Goal: Find specific page/section: Find specific page/section

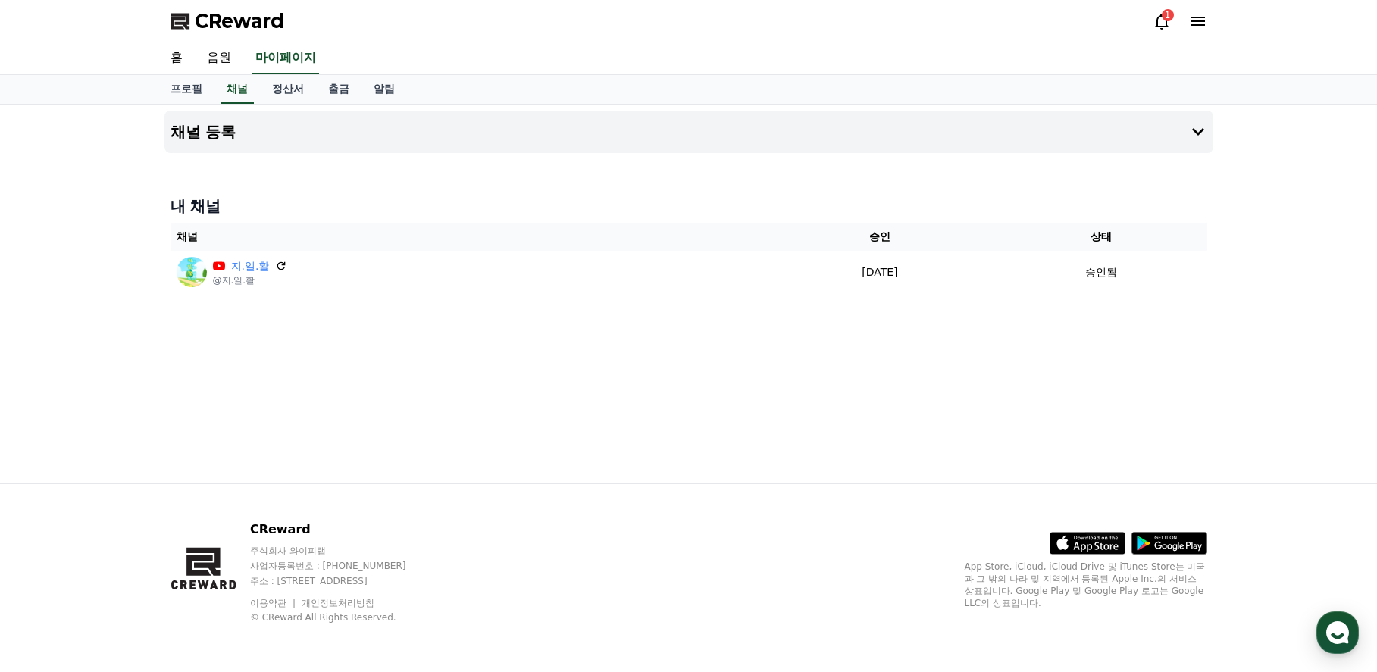
click at [1163, 22] on icon at bounding box center [1161, 21] width 18 height 18
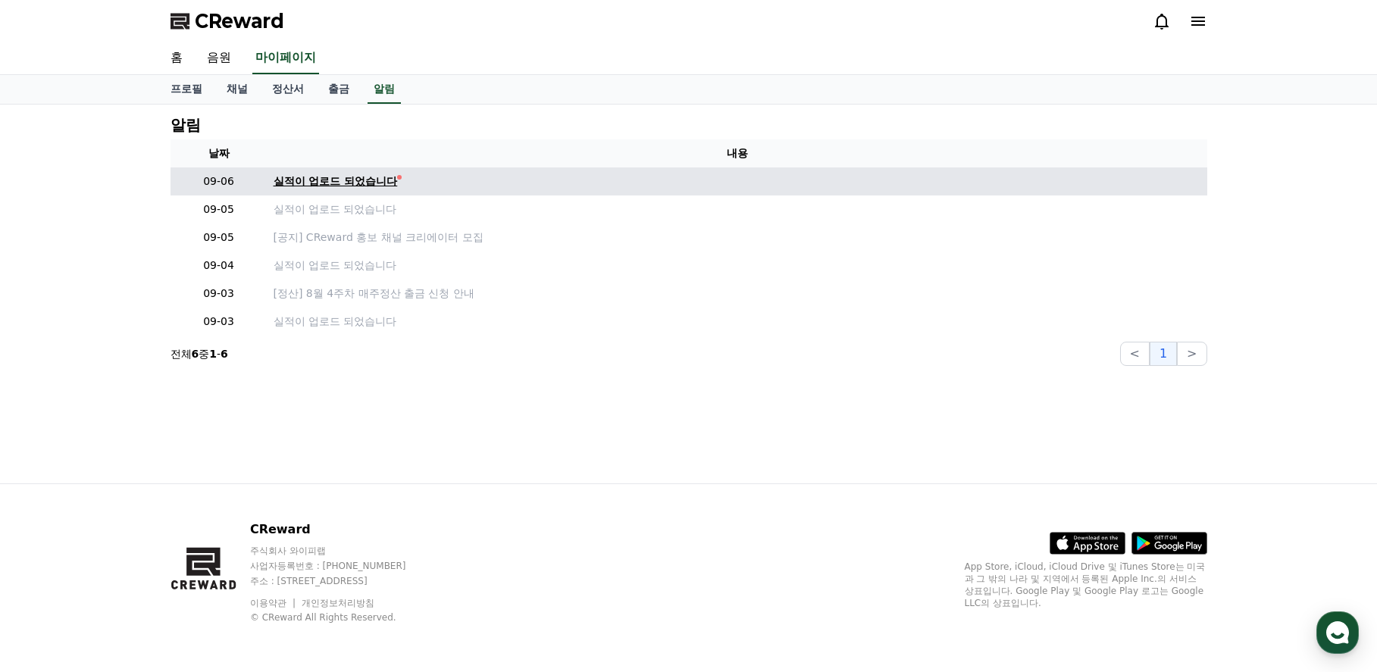
click at [314, 177] on div "실적이 업로드 되었습니다" at bounding box center [336, 182] width 124 height 16
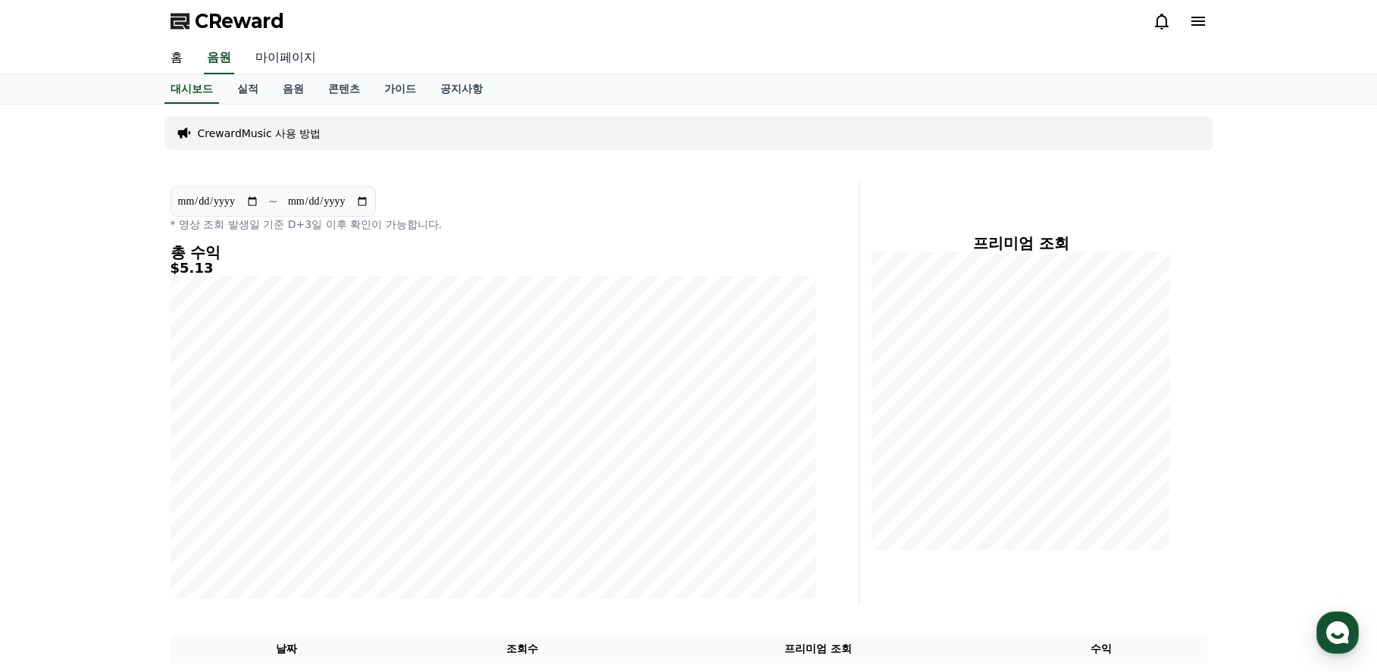
click at [306, 60] on link "마이페이지" at bounding box center [285, 58] width 85 height 32
select select "**********"
